Goal: Information Seeking & Learning: Learn about a topic

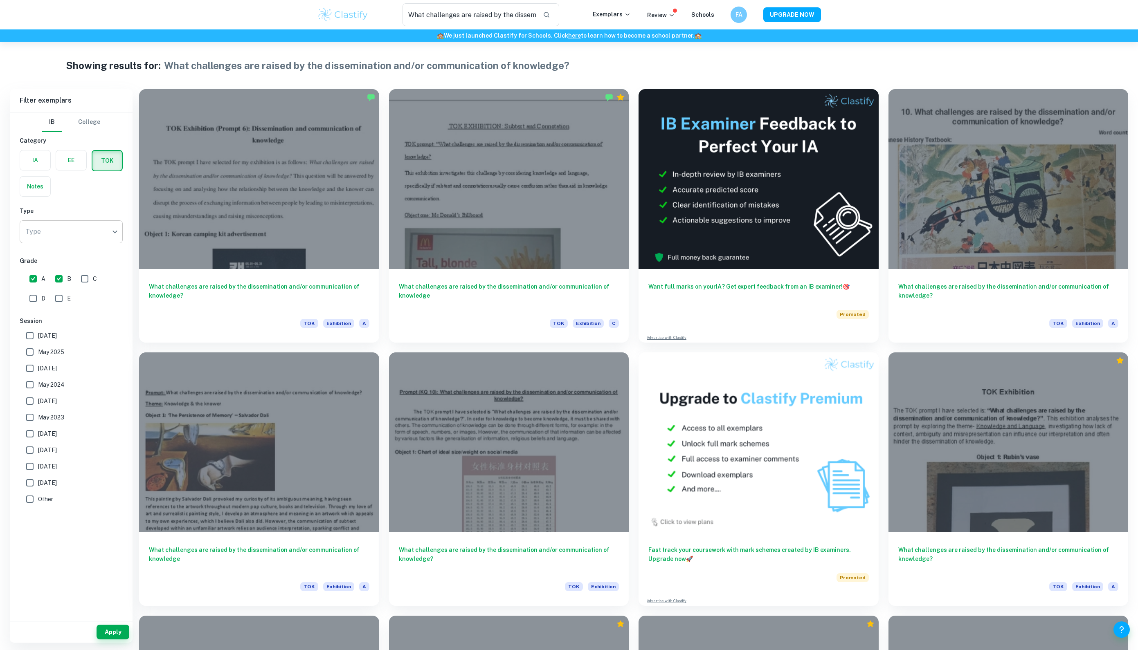
click at [97, 239] on body "We value your privacy We use cookies to enhance your browsing experience, serve…" at bounding box center [569, 367] width 1138 height 650
click at [79, 281] on li "Essay" at bounding box center [71, 276] width 103 height 15
click at [110, 635] on button "Apply" at bounding box center [113, 632] width 33 height 15
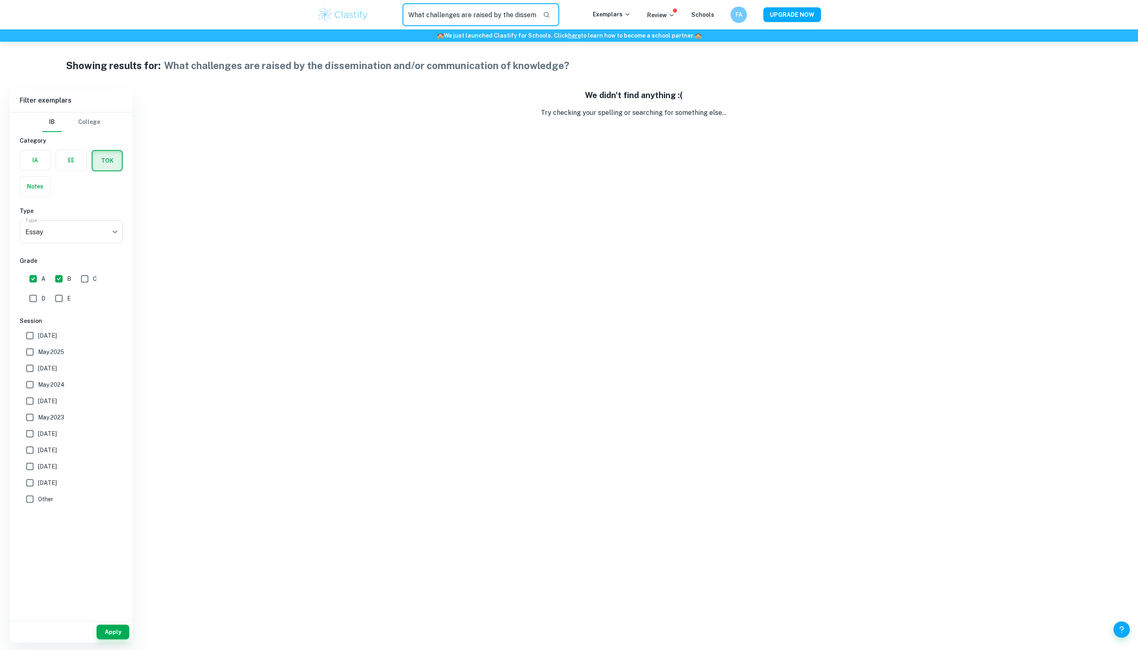
click at [501, 11] on input "What challenges are raised by the dissemination and/or communication of knowled…" at bounding box center [469, 14] width 134 height 23
click at [110, 633] on button "Apply" at bounding box center [113, 632] width 33 height 15
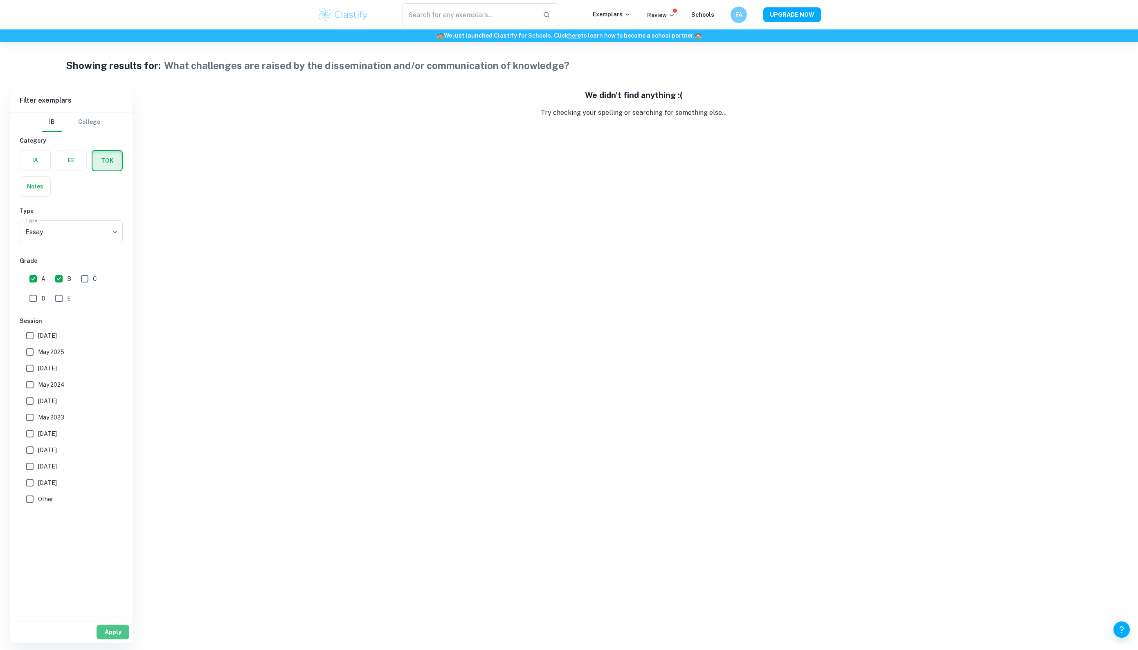
click at [120, 635] on button "Apply" at bounding box center [113, 632] width 33 height 15
click at [451, 13] on input "text" at bounding box center [469, 14] width 134 height 23
type input "What challenges are raised by the dissemination and/or communication of knowled…"
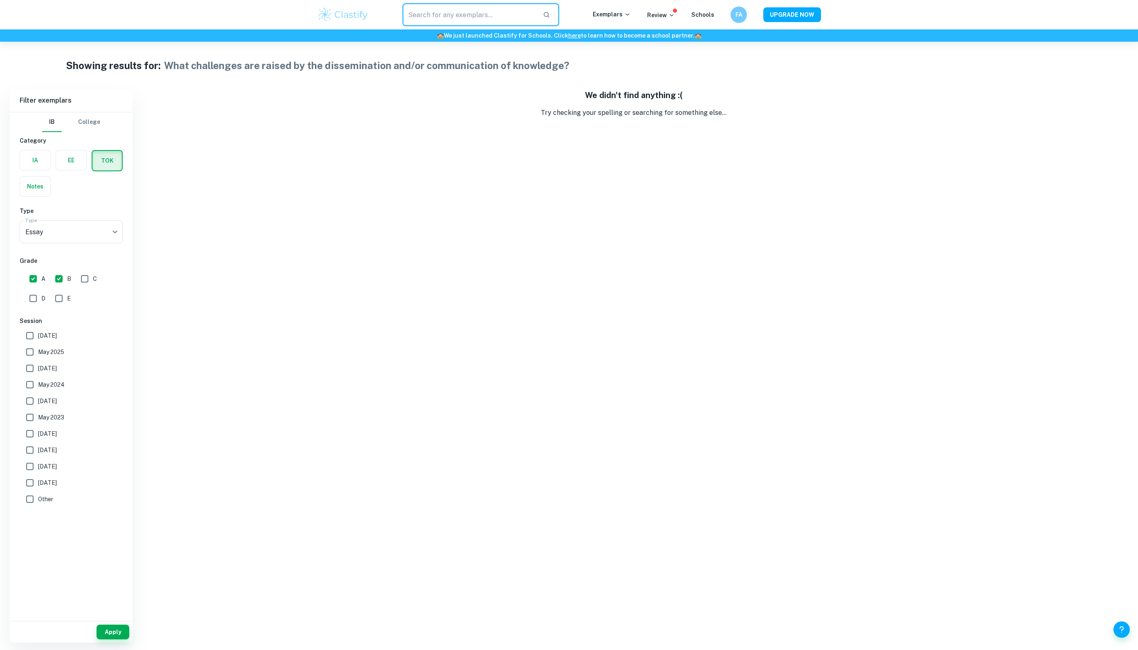
type input "a"
click at [112, 633] on button "Apply" at bounding box center [113, 632] width 33 height 15
click at [477, 10] on input "text" at bounding box center [469, 14] width 134 height 23
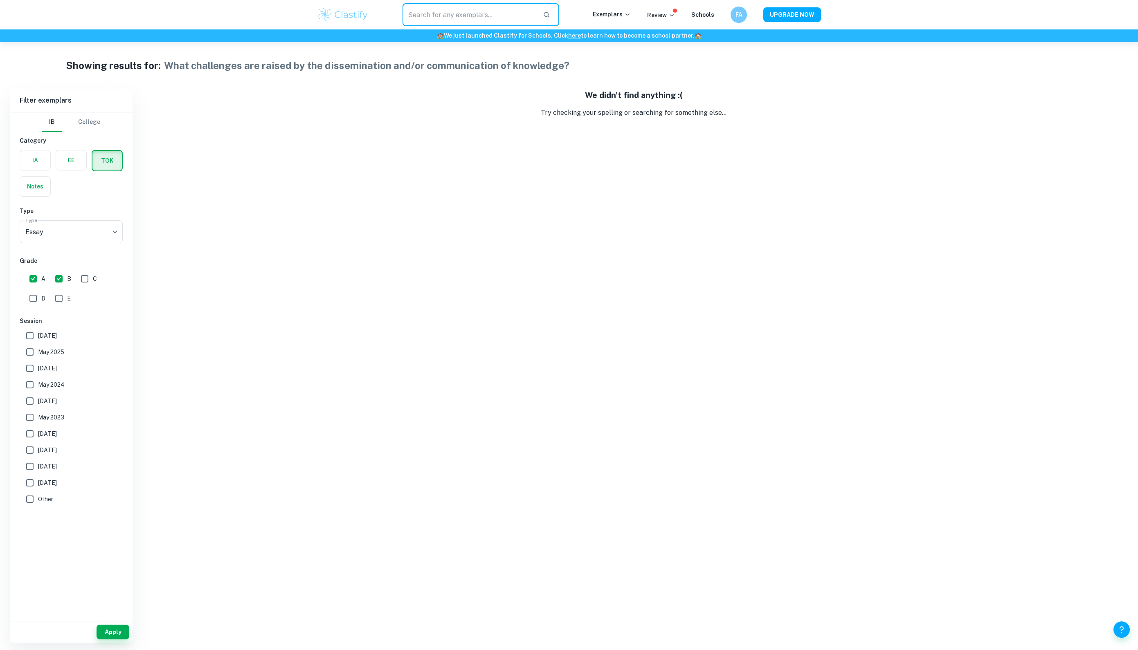
click at [477, 10] on input "text" at bounding box center [469, 14] width 134 height 23
type input "?"
click at [116, 632] on button "Apply" at bounding box center [113, 632] width 33 height 15
click at [491, 14] on input "?" at bounding box center [469, 14] width 134 height 23
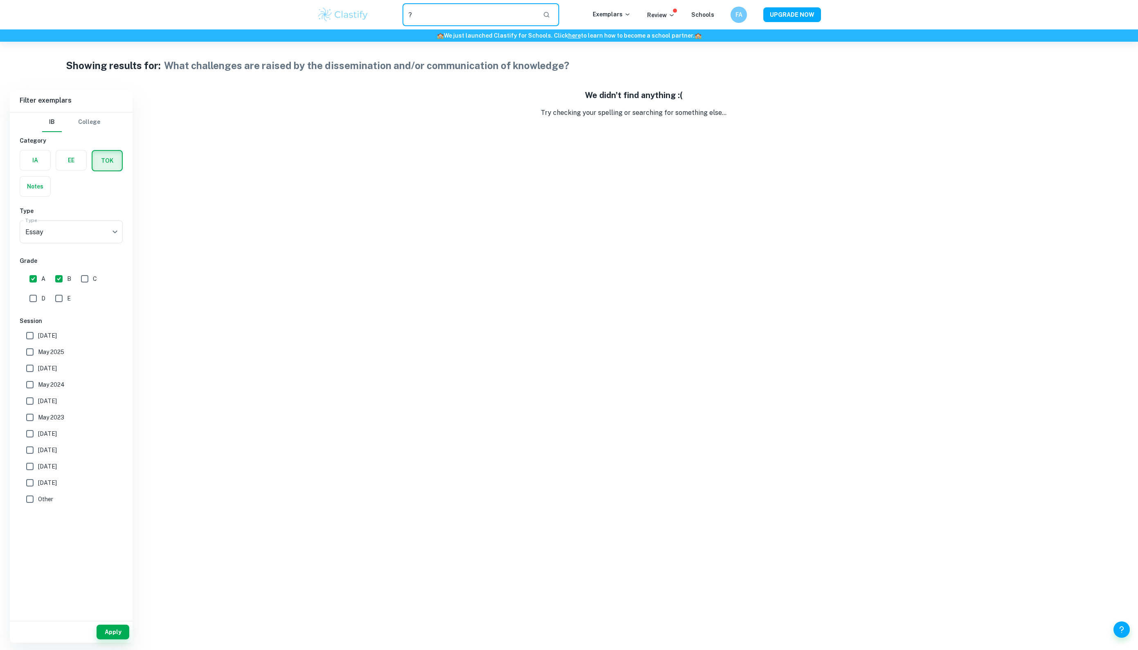
click at [491, 14] on input "?" at bounding box center [469, 14] width 134 height 23
